Goal: Task Accomplishment & Management: Complete application form

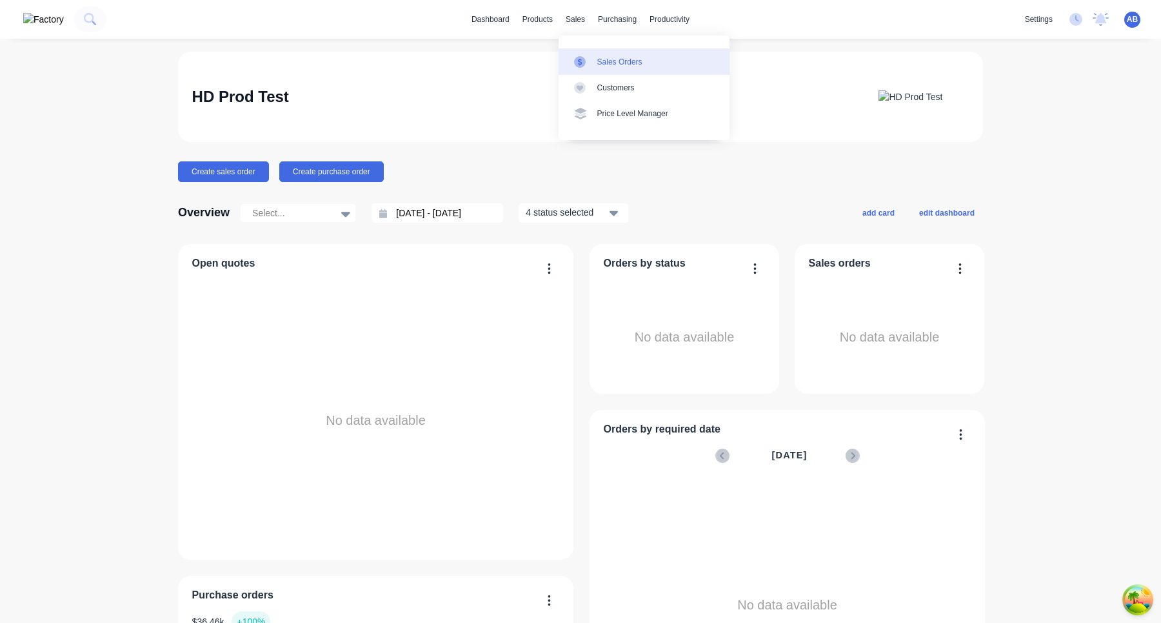
click at [593, 57] on div at bounding box center [583, 62] width 19 height 12
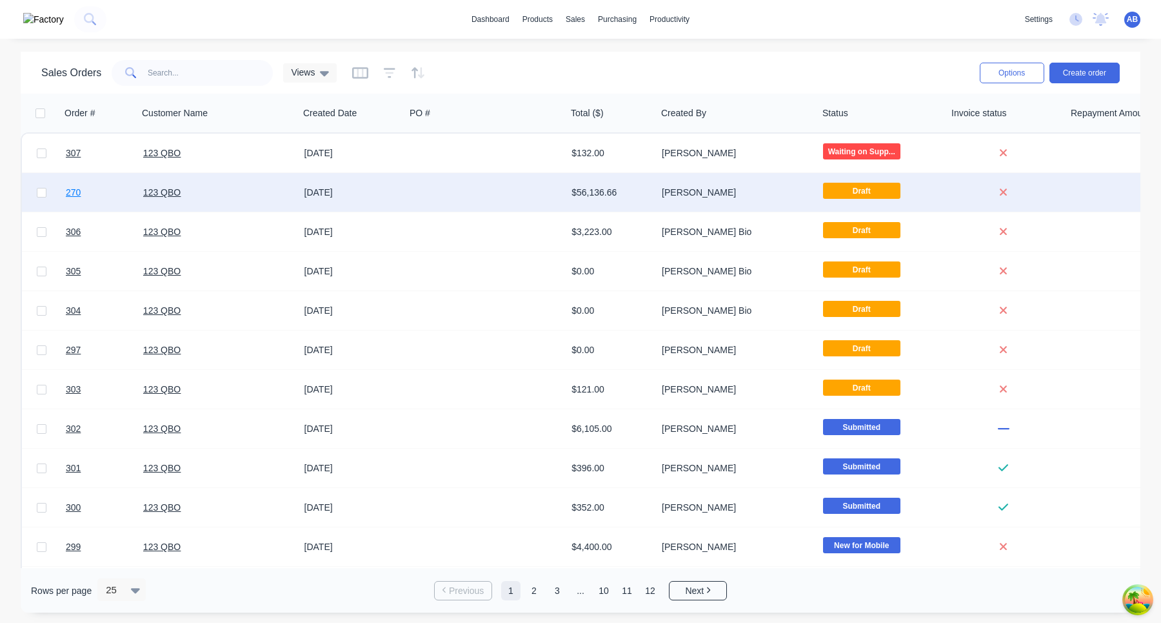
click at [72, 196] on span "270" at bounding box center [73, 192] width 15 height 13
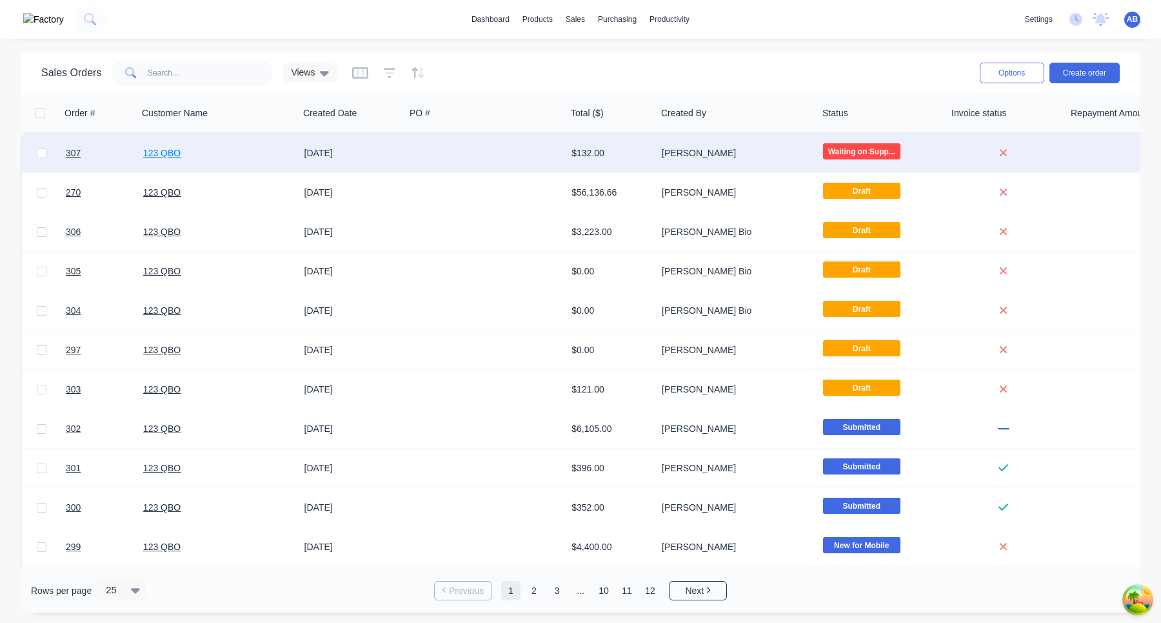
click at [171, 155] on link "123 QBO" at bounding box center [161, 153] width 37 height 10
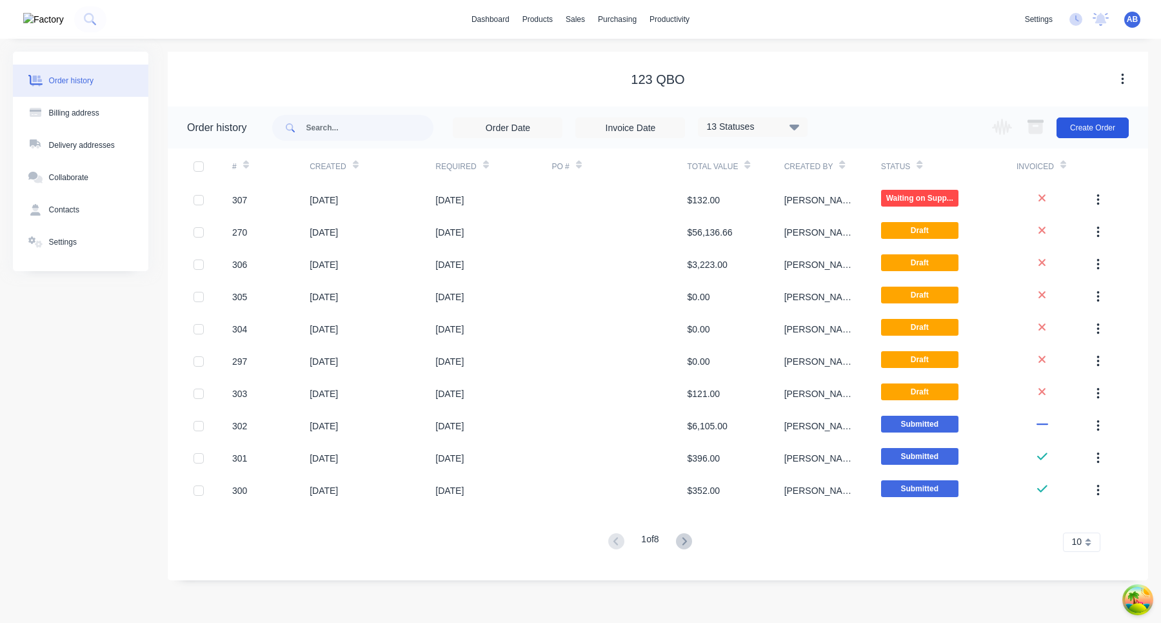
click at [1102, 134] on button "Create Order" at bounding box center [1093, 127] width 72 height 21
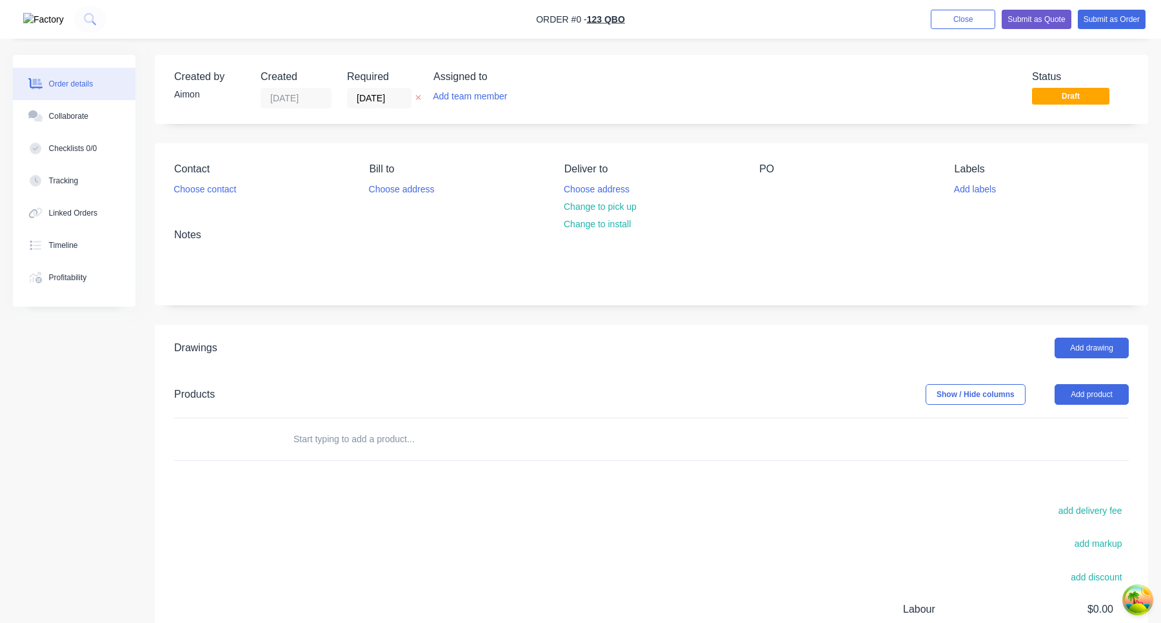
select select "AU"
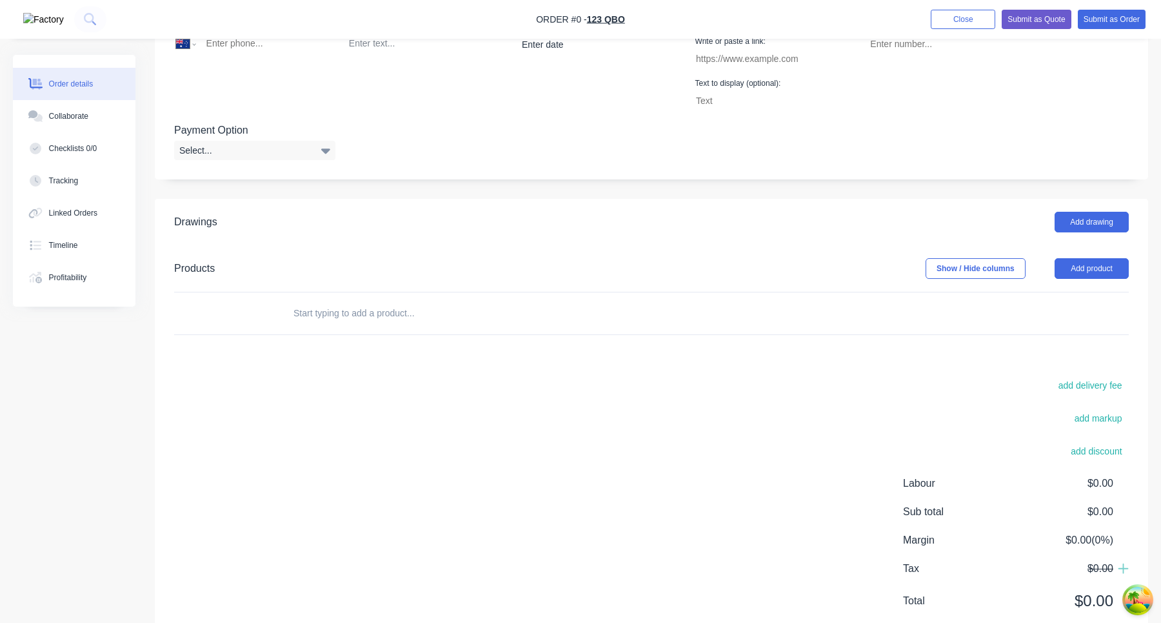
scroll to position [421, 0]
